Goal: Task Accomplishment & Management: Manage account settings

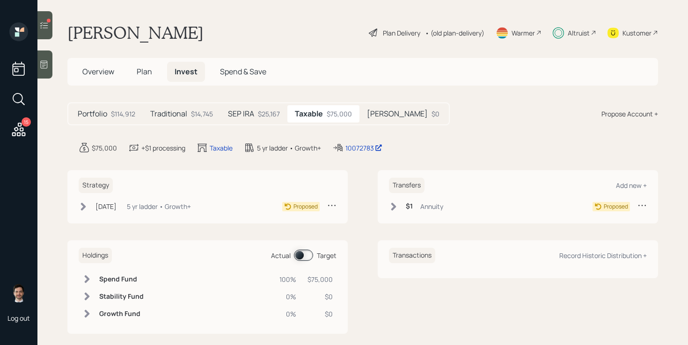
click at [198, 112] on div "$14,745" at bounding box center [202, 114] width 22 height 10
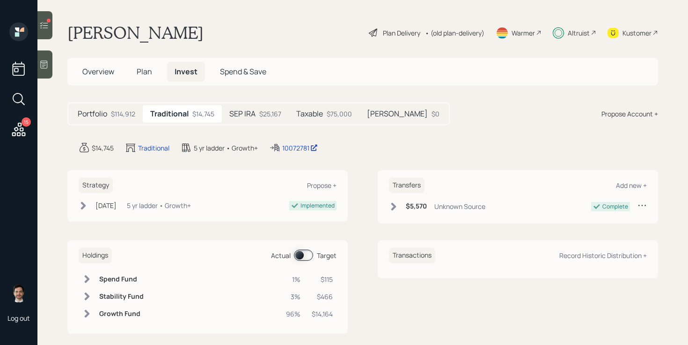
click at [259, 112] on div "SEP IRA $25,167" at bounding box center [255, 113] width 67 height 17
click at [335, 111] on div "$75,000" at bounding box center [338, 114] width 25 height 10
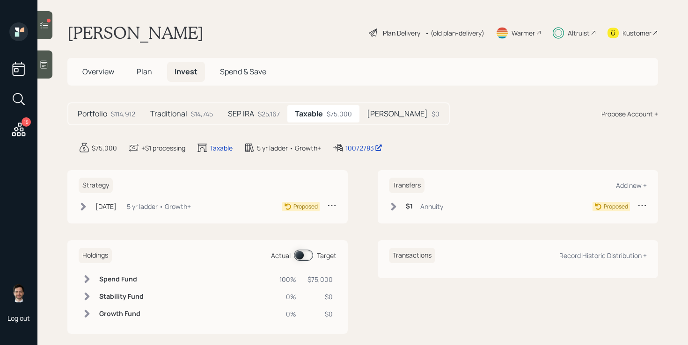
click at [369, 114] on h5 "[PERSON_NAME]" at bounding box center [397, 113] width 61 height 9
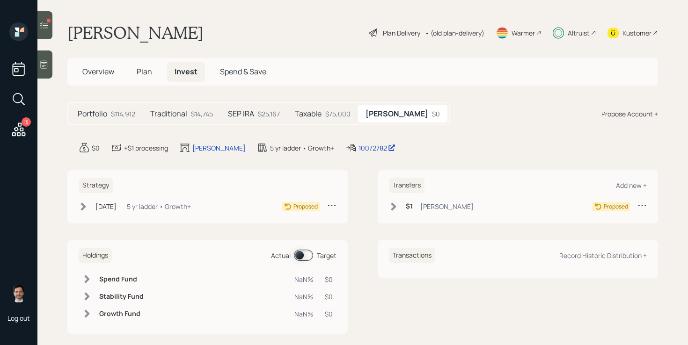
click at [109, 112] on div "Portfolio $114,912" at bounding box center [106, 113] width 72 height 17
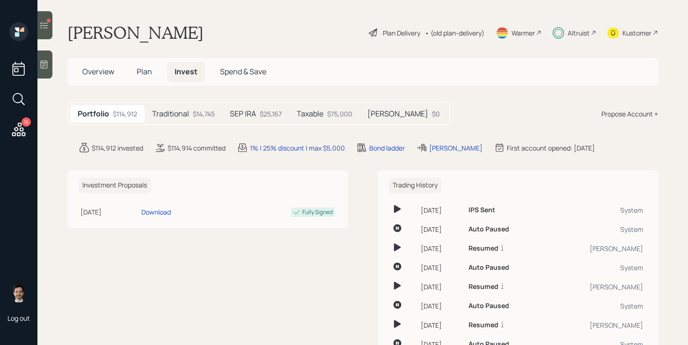
click at [181, 111] on h5 "Traditional" at bounding box center [170, 113] width 37 height 9
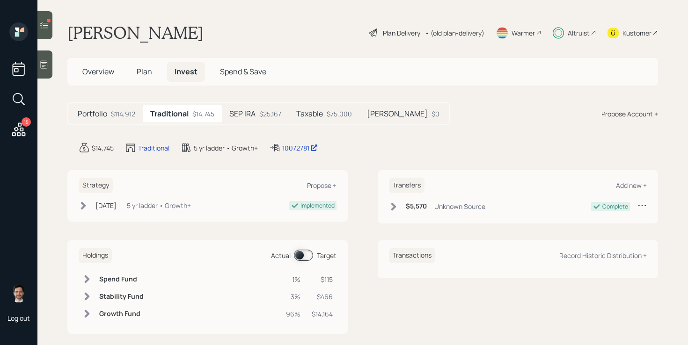
click at [250, 112] on h5 "SEP IRA" at bounding box center [242, 113] width 26 height 9
click at [320, 114] on h5 "Taxable" at bounding box center [309, 113] width 27 height 9
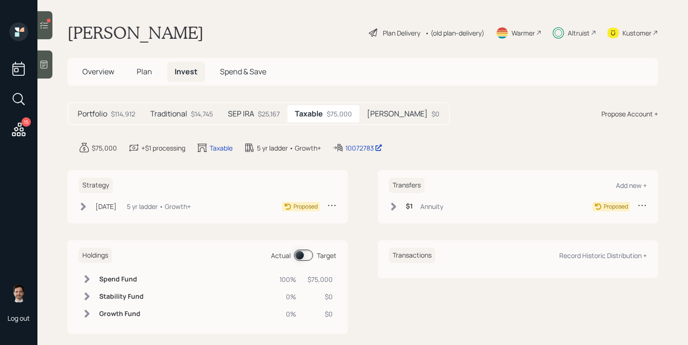
click at [86, 204] on icon at bounding box center [83, 206] width 9 height 9
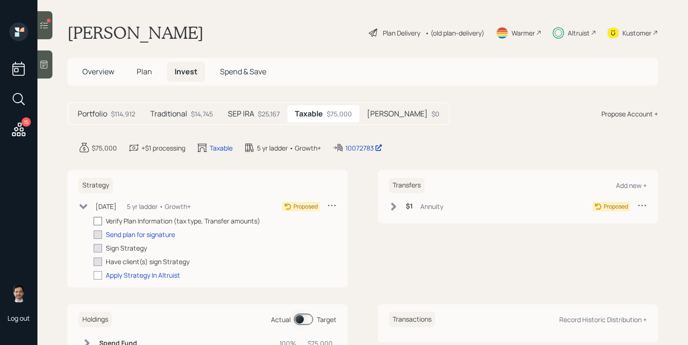
click at [98, 221] on div at bounding box center [98, 221] width 8 height 8
click at [94, 221] on input "checkbox" at bounding box center [93, 221] width 0 height 0
checkbox input "true"
click at [130, 236] on div "Send plan for signature" at bounding box center [140, 235] width 69 height 10
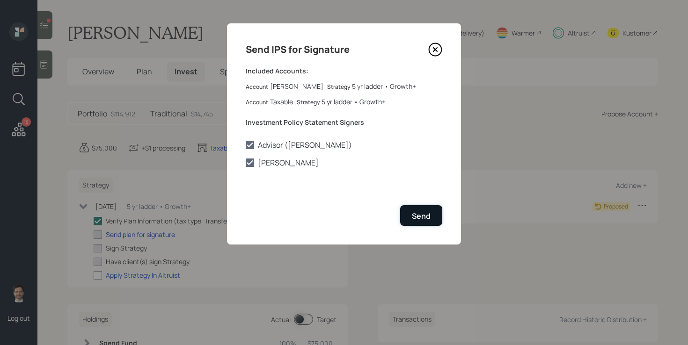
click at [430, 212] on button "Send" at bounding box center [421, 215] width 42 height 20
checkbox input "true"
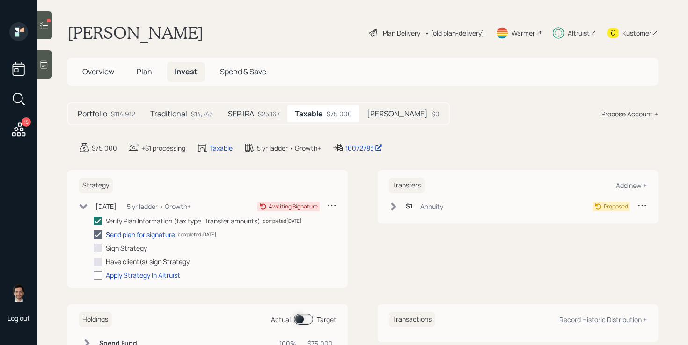
click at [17, 134] on icon at bounding box center [19, 130] width 14 height 14
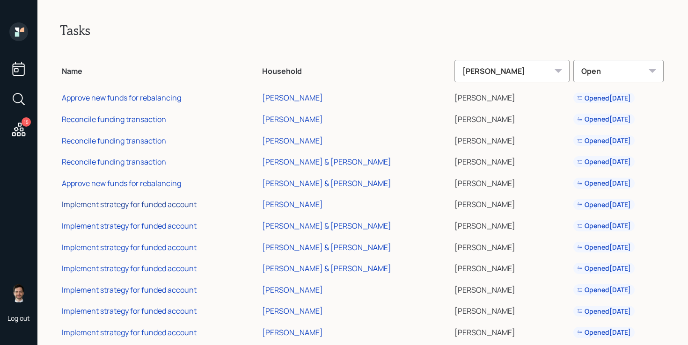
click at [120, 206] on div "Implement strategy for funded account" at bounding box center [129, 204] width 135 height 10
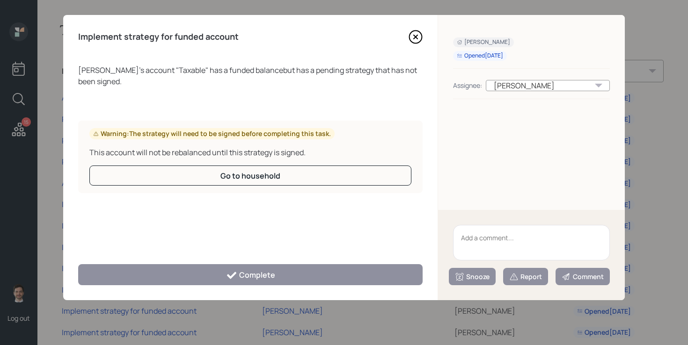
click at [411, 39] on icon at bounding box center [415, 37] width 14 height 14
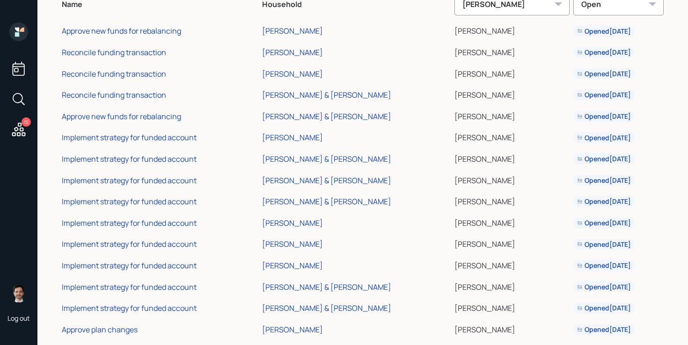
scroll to position [68, 0]
click at [155, 245] on div "Implement strategy for funded account" at bounding box center [129, 243] width 135 height 10
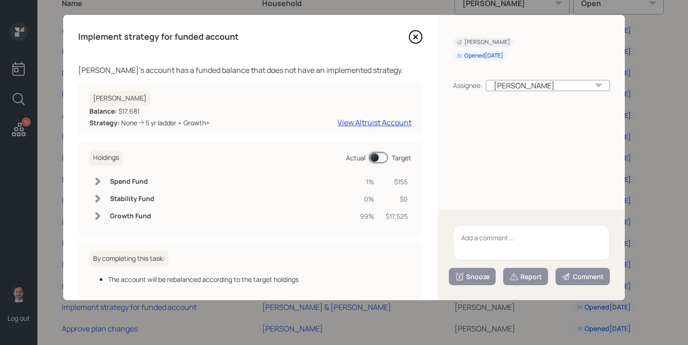
scroll to position [46, 0]
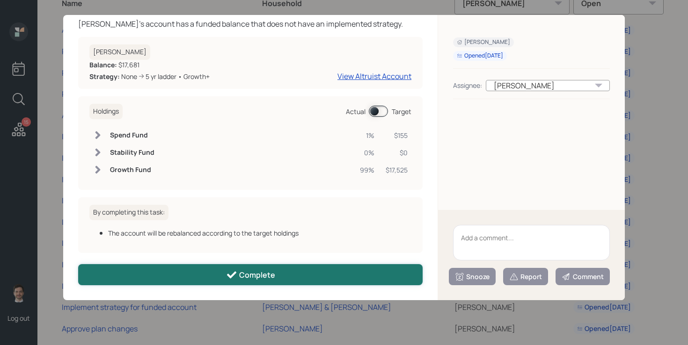
click at [278, 271] on button "Complete" at bounding box center [250, 274] width 344 height 21
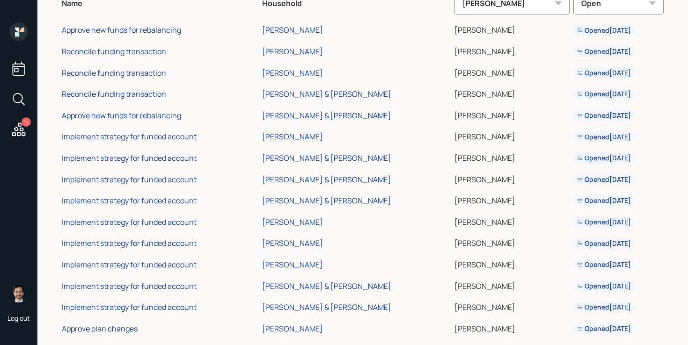
click at [108, 330] on div "Approve plan changes" at bounding box center [100, 329] width 76 height 10
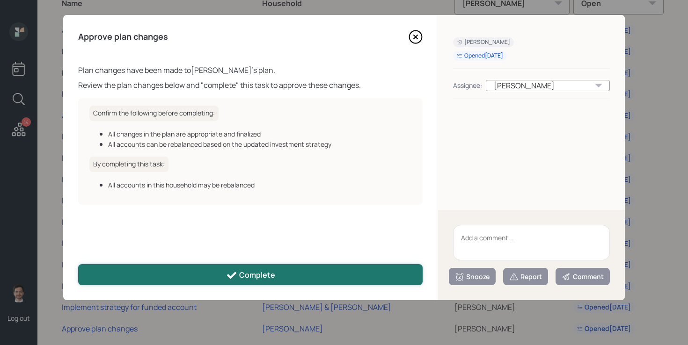
click at [261, 274] on div "Complete" at bounding box center [250, 275] width 49 height 11
